Goal: Book appointment/travel/reservation

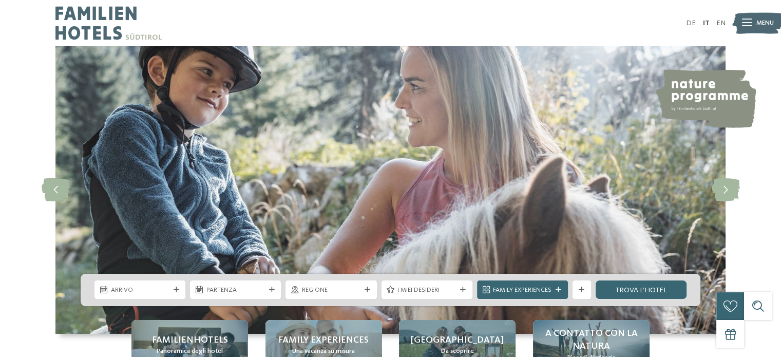
click at [357, 289] on span "Regione" at bounding box center [331, 290] width 59 height 9
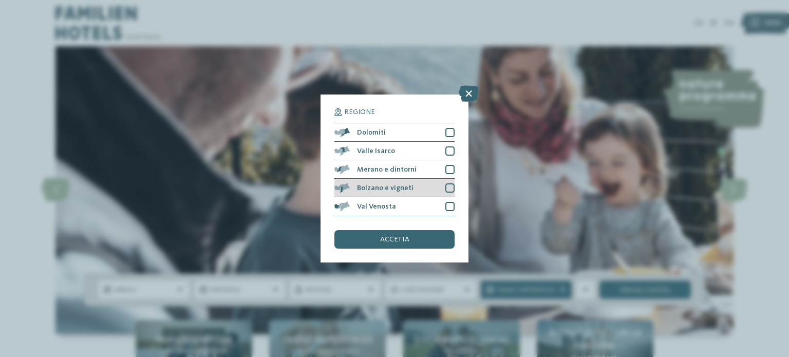
click at [431, 182] on div "Bolzano e vigneti" at bounding box center [394, 188] width 120 height 18
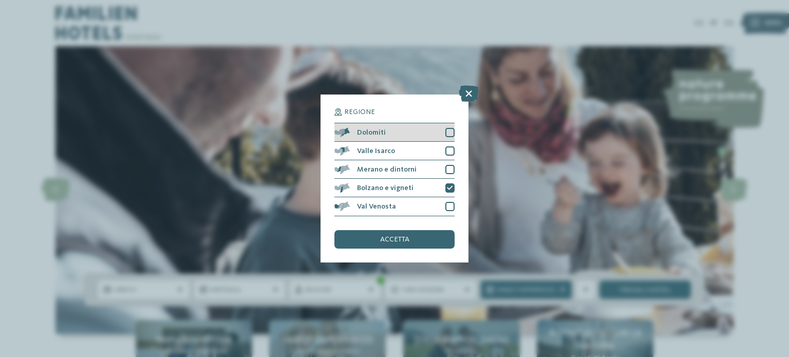
click at [447, 130] on div at bounding box center [449, 132] width 9 height 9
click at [425, 234] on div "accetta" at bounding box center [394, 239] width 120 height 18
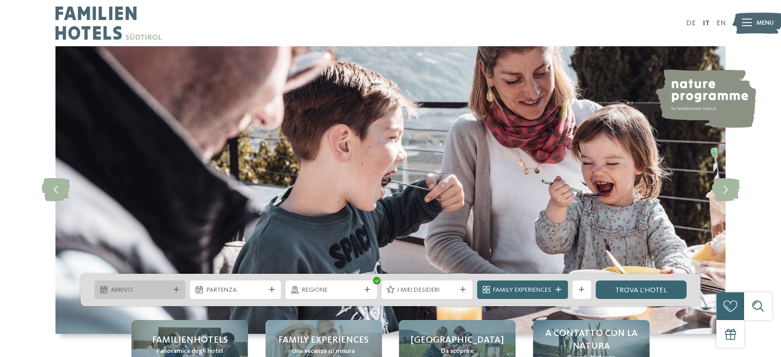
click at [175, 284] on div "Arrivo" at bounding box center [140, 289] width 91 height 18
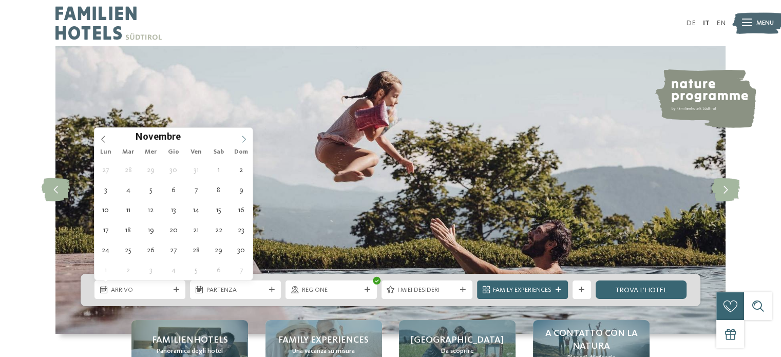
click at [242, 136] on icon at bounding box center [243, 139] width 7 height 7
type div "[DATE]"
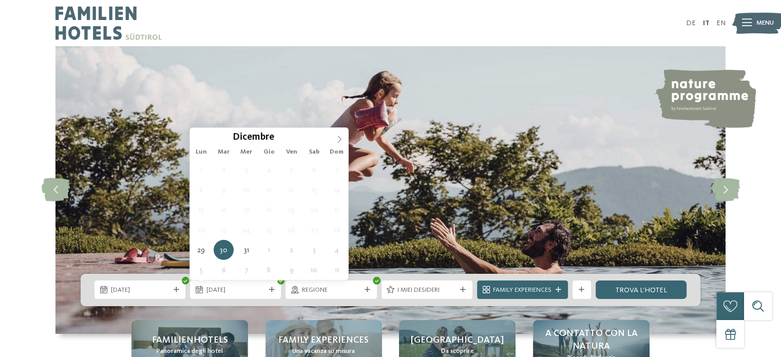
type input "****"
click at [339, 136] on icon at bounding box center [339, 139] width 7 height 7
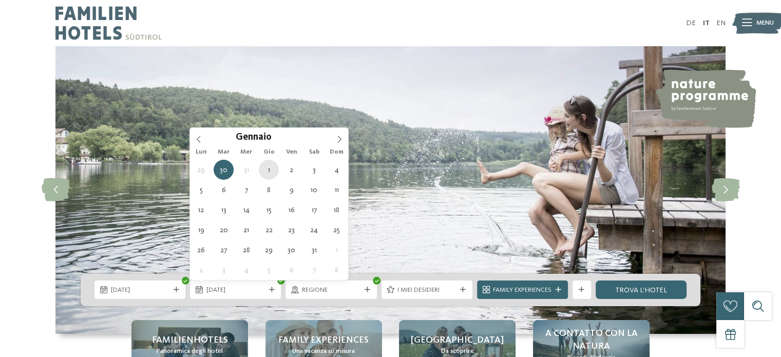
type div "[DATE]"
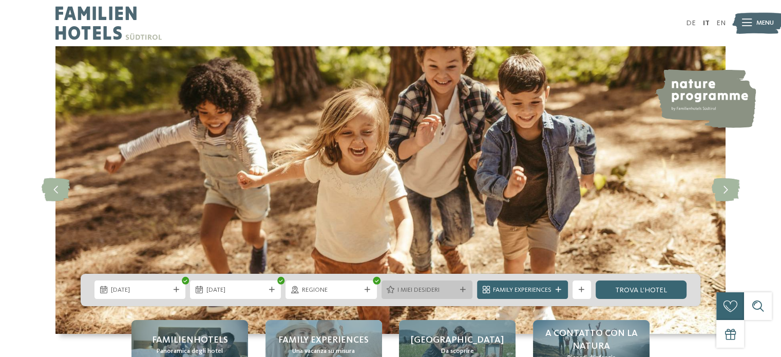
click at [454, 298] on div "I miei desideri" at bounding box center [427, 289] width 91 height 18
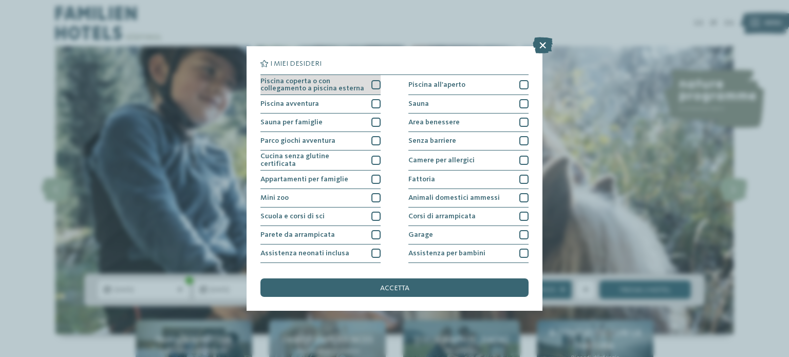
click at [331, 88] on span "Piscina coperta o con collegamento a piscina esterna" at bounding box center [312, 85] width 104 height 15
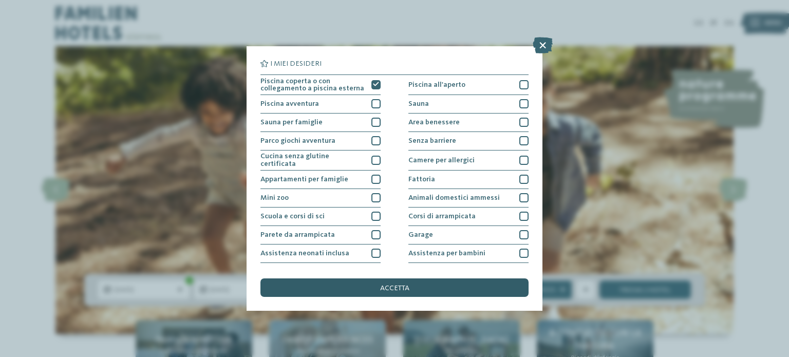
click at [425, 291] on div "accetta" at bounding box center [394, 287] width 268 height 18
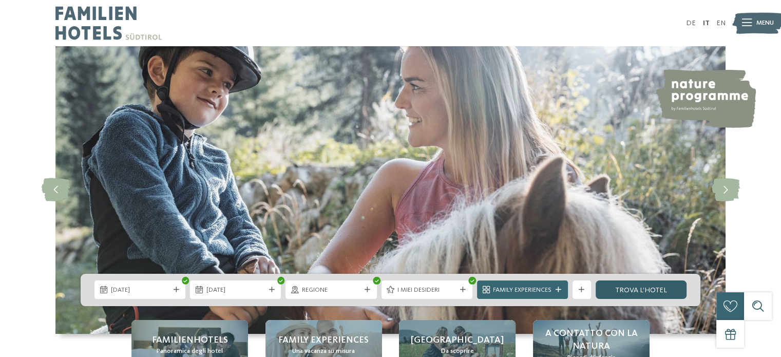
click at [623, 291] on link "trova l’hotel" at bounding box center [641, 289] width 91 height 18
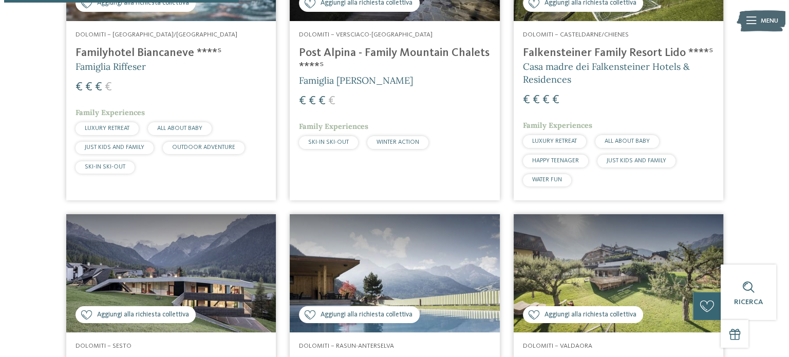
scroll to position [297, 0]
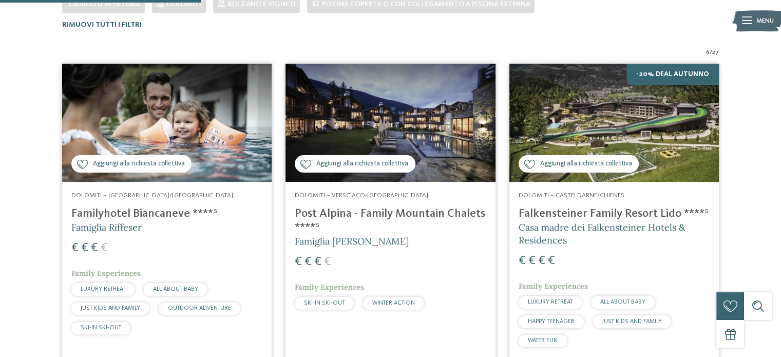
click at [210, 225] on h5 "Famiglia Riffeser" at bounding box center [166, 227] width 191 height 13
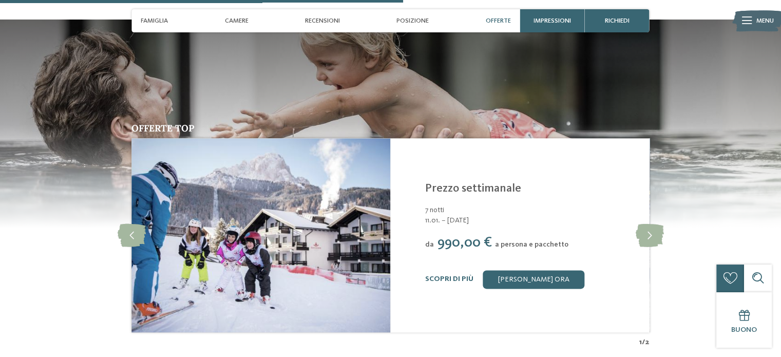
scroll to position [1387, 0]
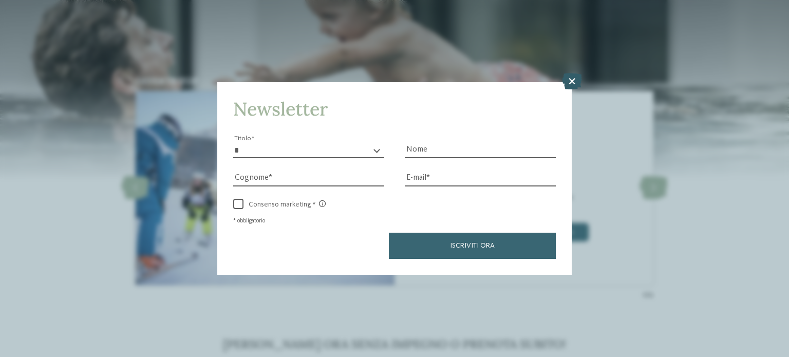
click at [575, 82] on icon at bounding box center [572, 81] width 20 height 16
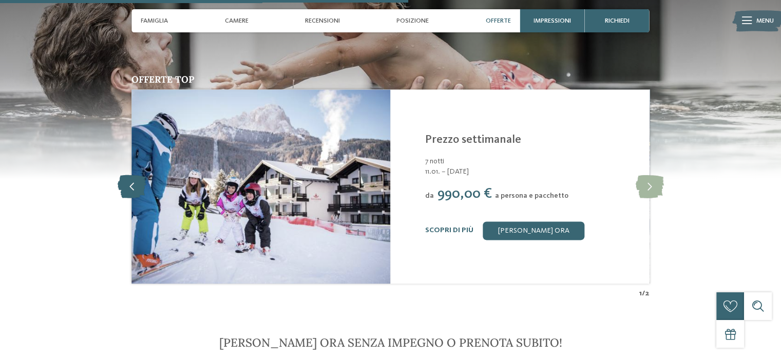
click at [119, 190] on icon at bounding box center [132, 186] width 28 height 23
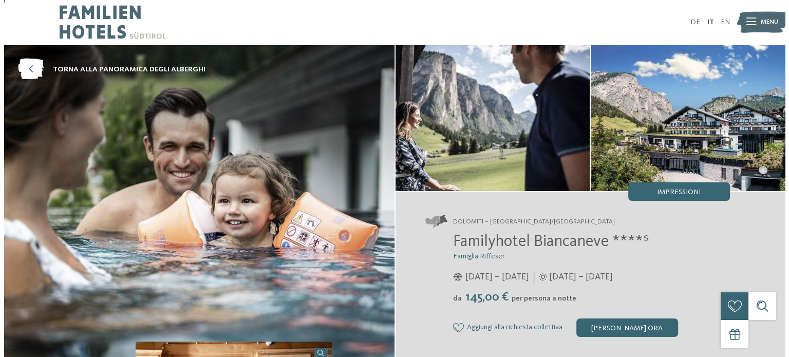
scroll to position [0, 0]
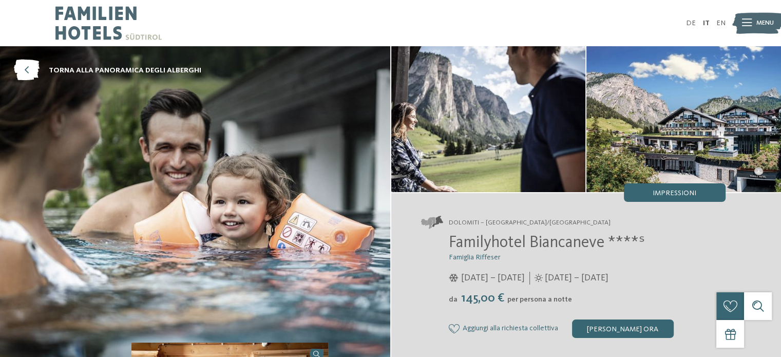
click at [764, 23] on span "Menu" at bounding box center [765, 22] width 17 height 9
